Goal: Information Seeking & Learning: Learn about a topic

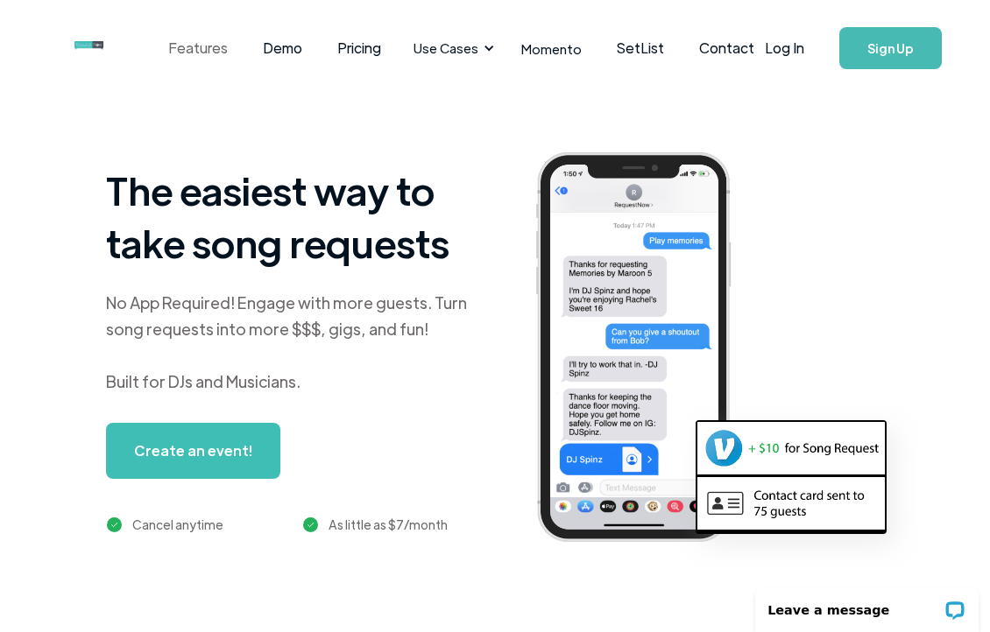
click at [201, 48] on link "Features" at bounding box center [198, 48] width 95 height 54
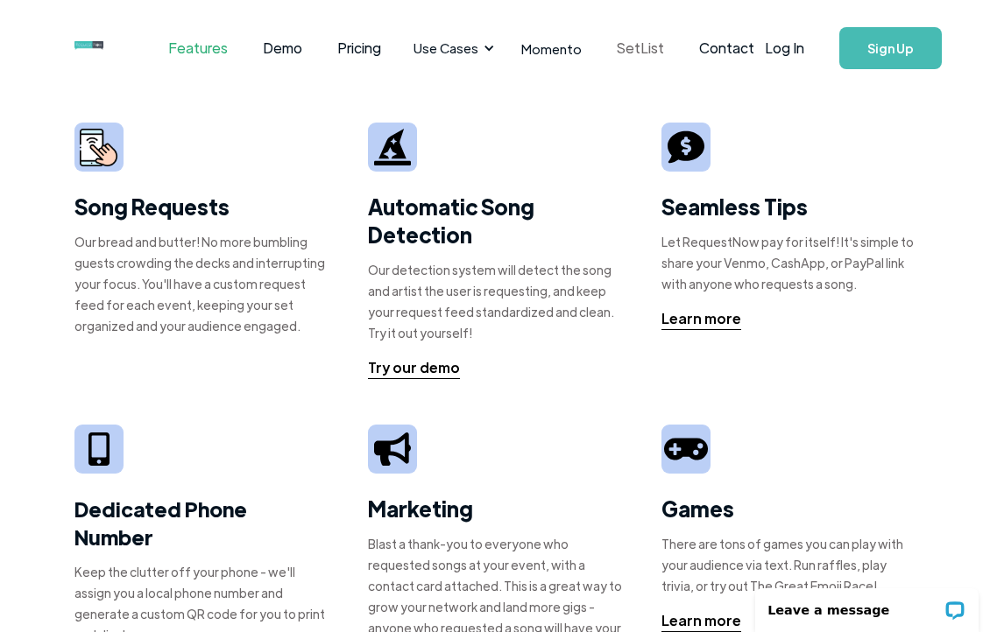
click at [625, 48] on link "SetList" at bounding box center [640, 48] width 82 height 54
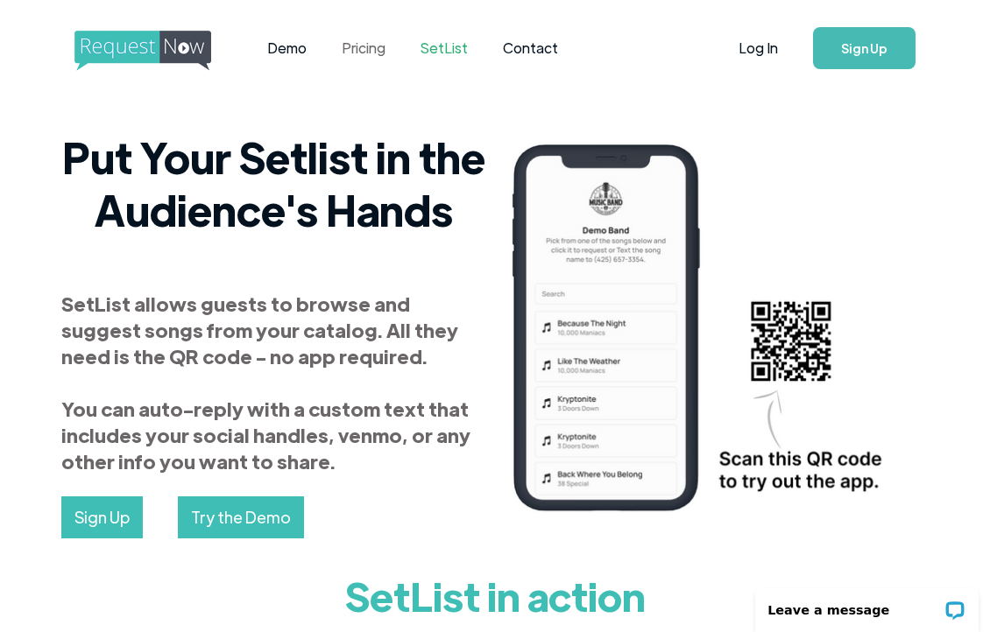
click at [365, 53] on link "Pricing" at bounding box center [363, 48] width 79 height 54
click at [165, 49] on img "home" at bounding box center [158, 51] width 169 height 40
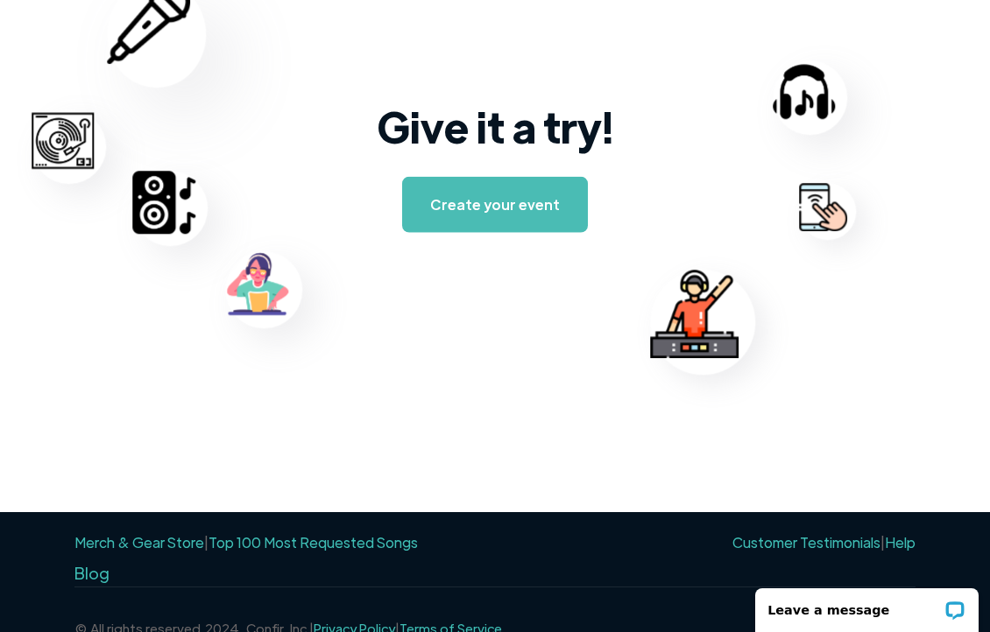
scroll to position [2826, 0]
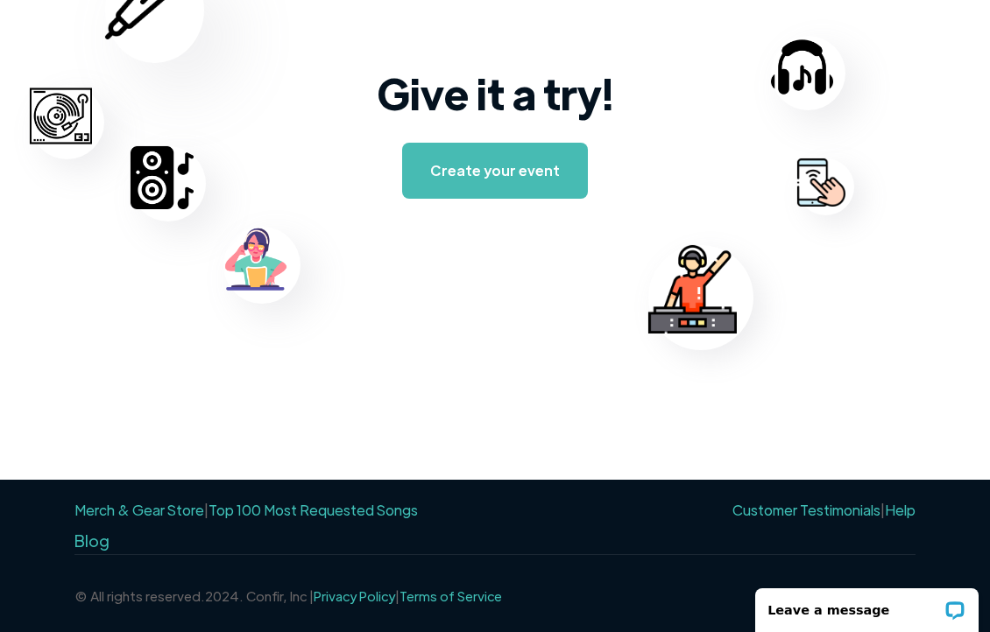
click at [343, 505] on link "Top 100 Most Requested Songs" at bounding box center [312, 510] width 209 height 18
